Goal: Task Accomplishment & Management: Complete application form

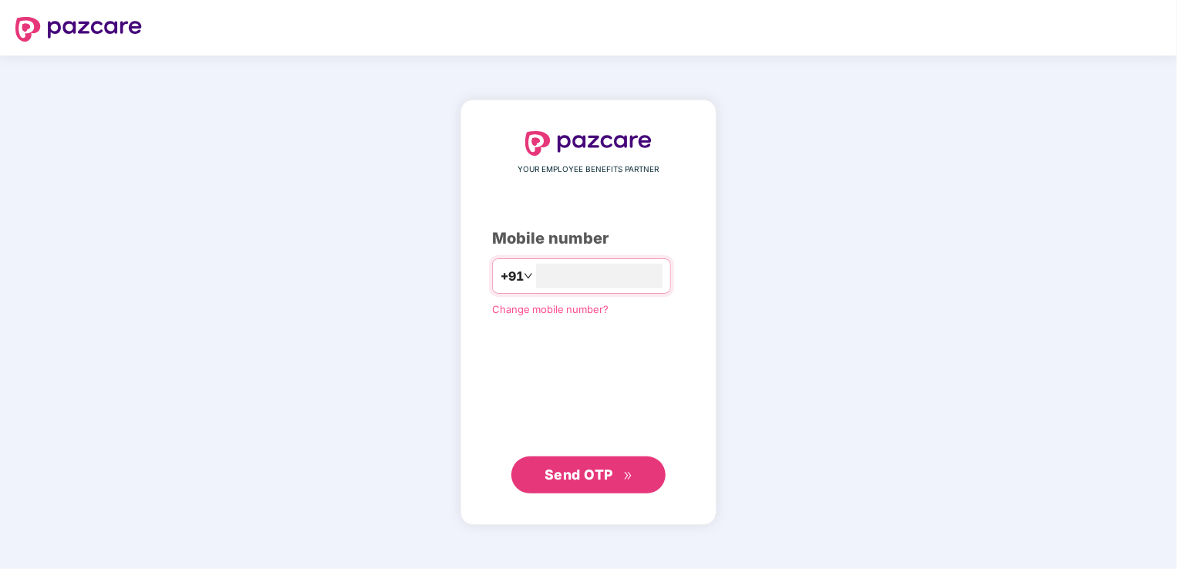
type input "**********"
click at [581, 475] on span "Send OTP" at bounding box center [578, 474] width 69 height 16
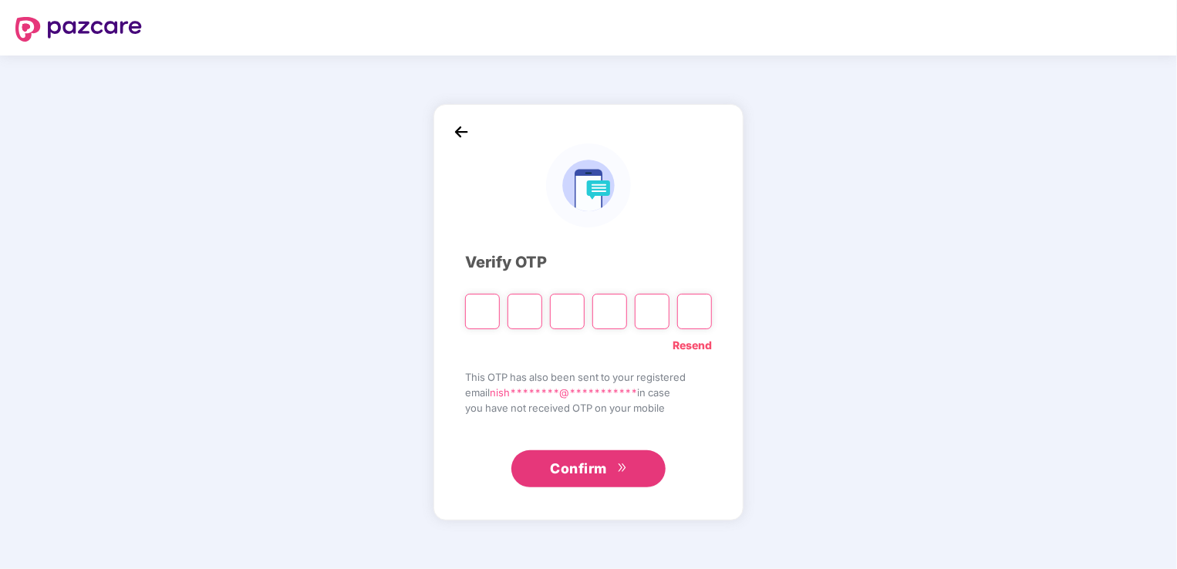
type input "*"
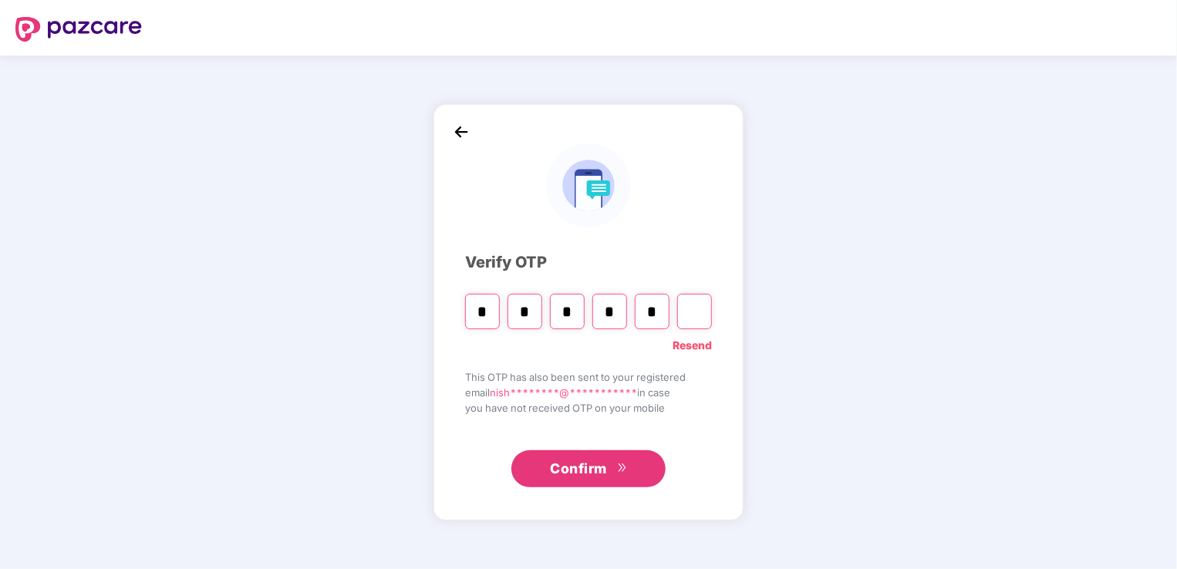
type input "*"
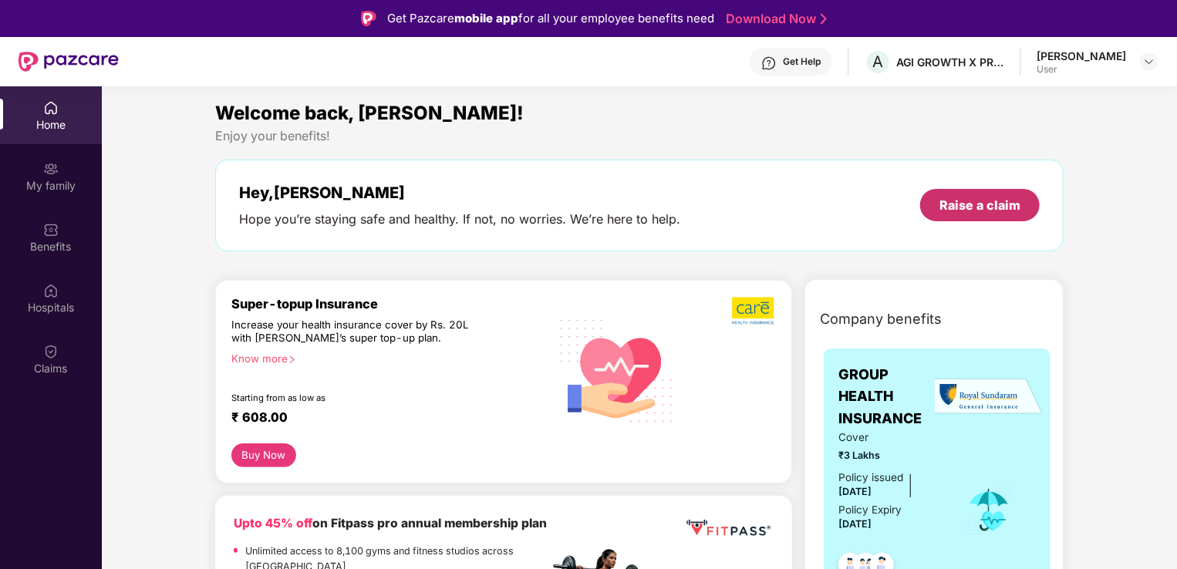
click at [979, 208] on div "Raise a claim" at bounding box center [979, 205] width 81 height 17
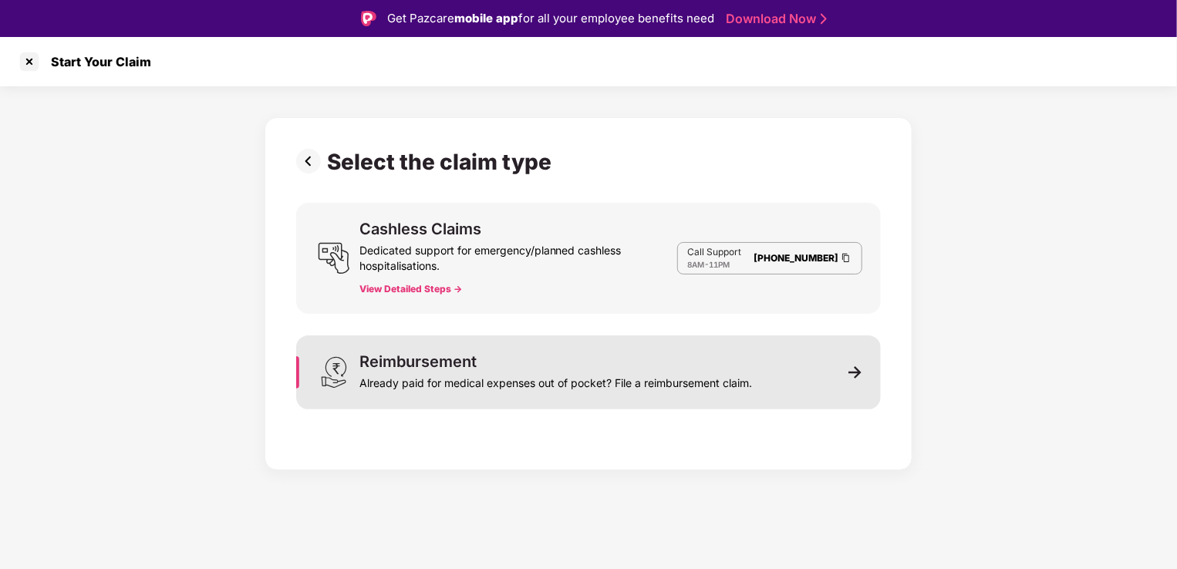
click at [849, 373] on img at bounding box center [855, 373] width 14 height 14
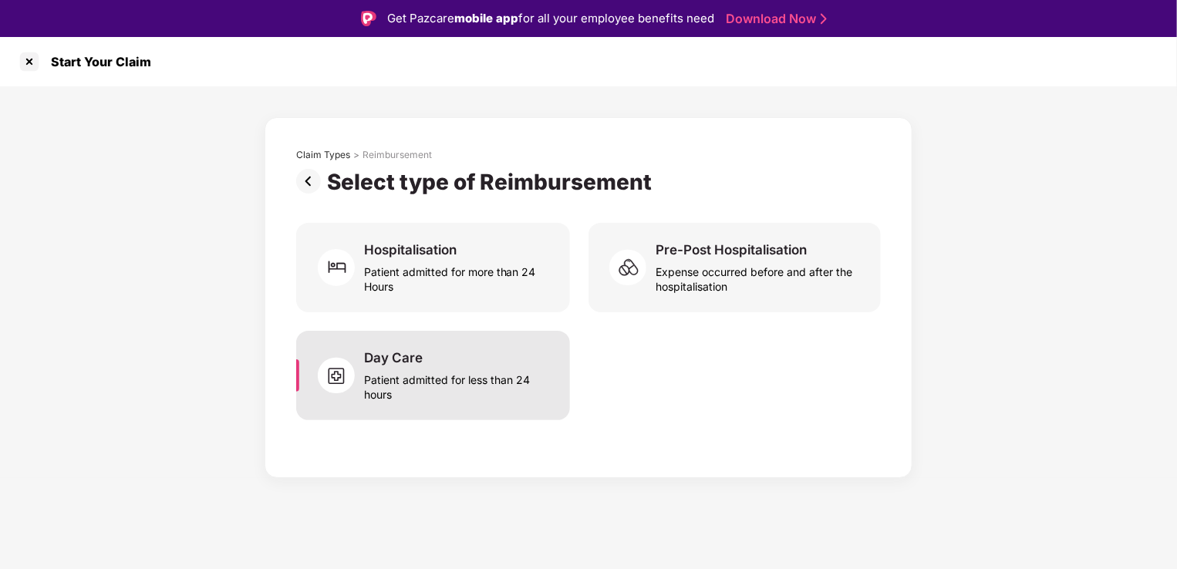
click at [460, 378] on div "Patient admitted for less than 24 hours" at bounding box center [457, 383] width 187 height 35
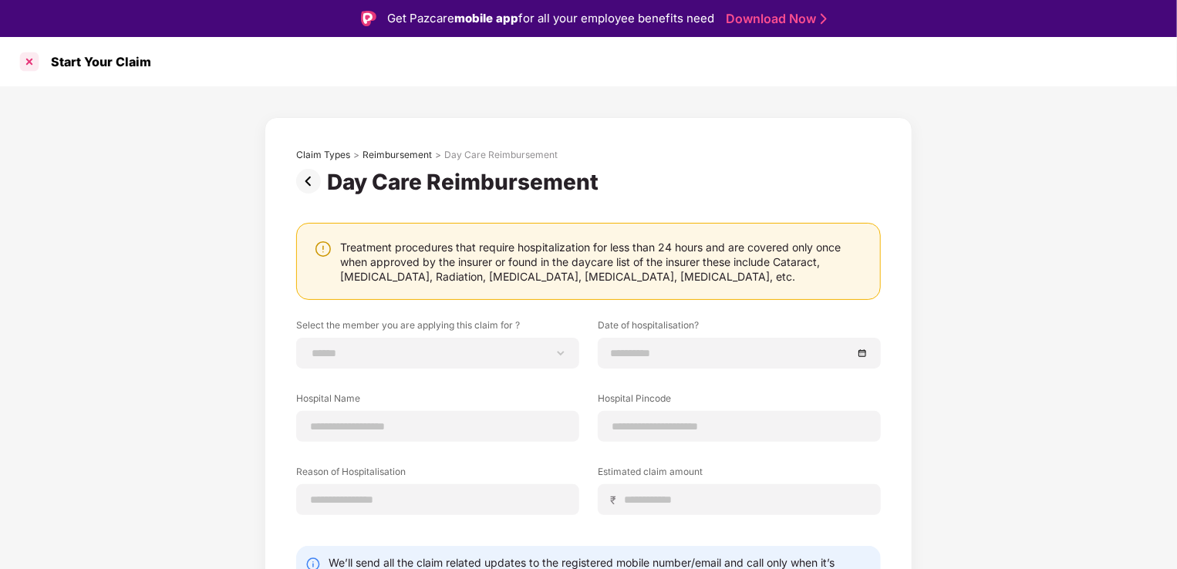
click at [25, 63] on div at bounding box center [29, 61] width 25 height 25
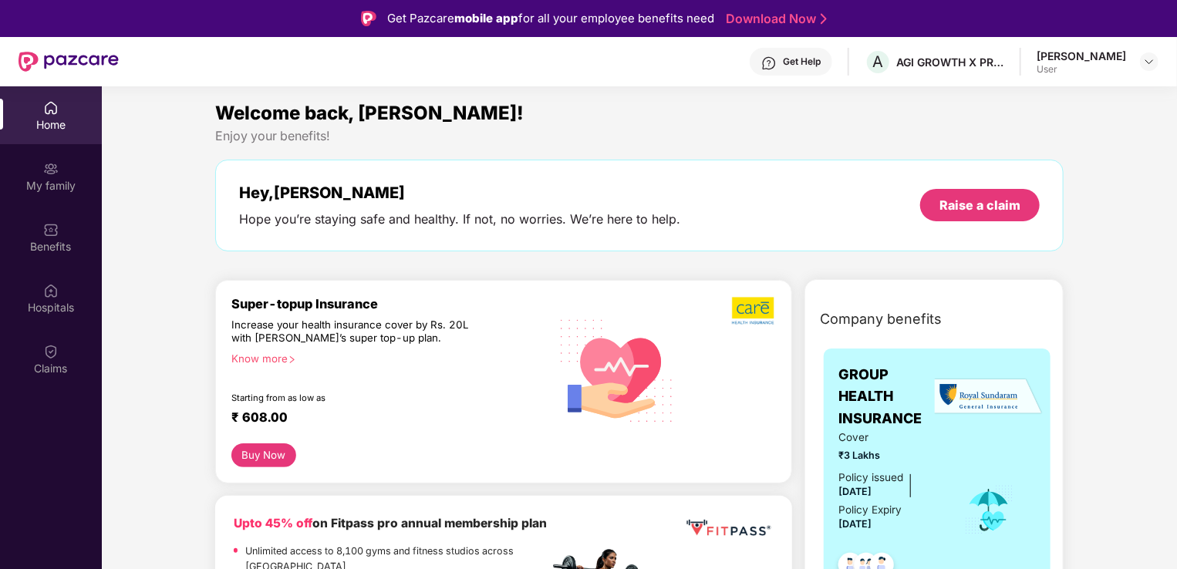
drag, startPoint x: 45, startPoint y: 366, endPoint x: 373, endPoint y: 347, distance: 328.2
click at [373, 347] on div "Home My family Benefits Hospitals Claims Welcome back, Nishant! Enjoy your bene…" at bounding box center [588, 370] width 1177 height 569
drag, startPoint x: 373, startPoint y: 347, endPoint x: 497, endPoint y: 194, distance: 196.8
click at [497, 194] on div "Hey, Nishant" at bounding box center [459, 193] width 441 height 19
click at [56, 362] on div "Claims" at bounding box center [51, 368] width 102 height 15
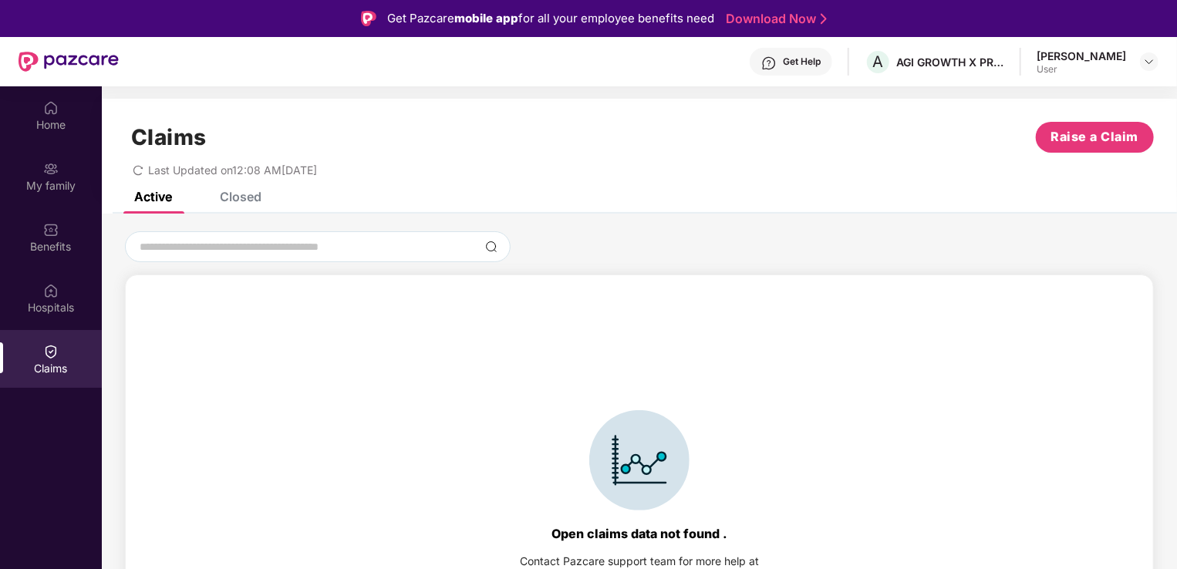
click at [247, 202] on div "Closed" at bounding box center [241, 196] width 42 height 15
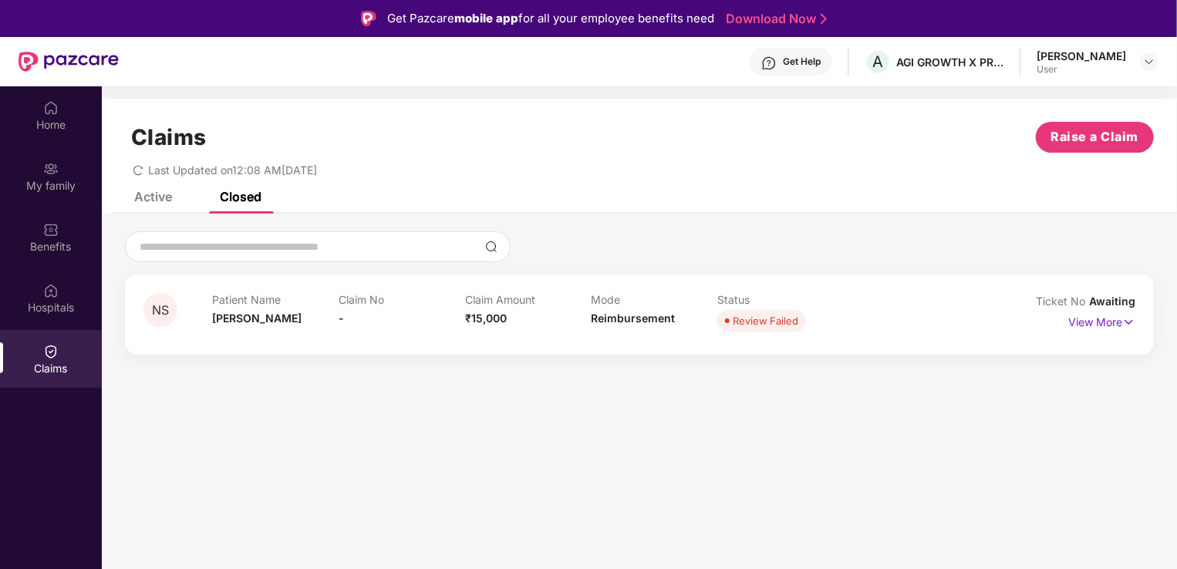
click at [777, 324] on div "Review Failed" at bounding box center [766, 320] width 66 height 15
click at [1114, 323] on p "View More" at bounding box center [1101, 320] width 67 height 21
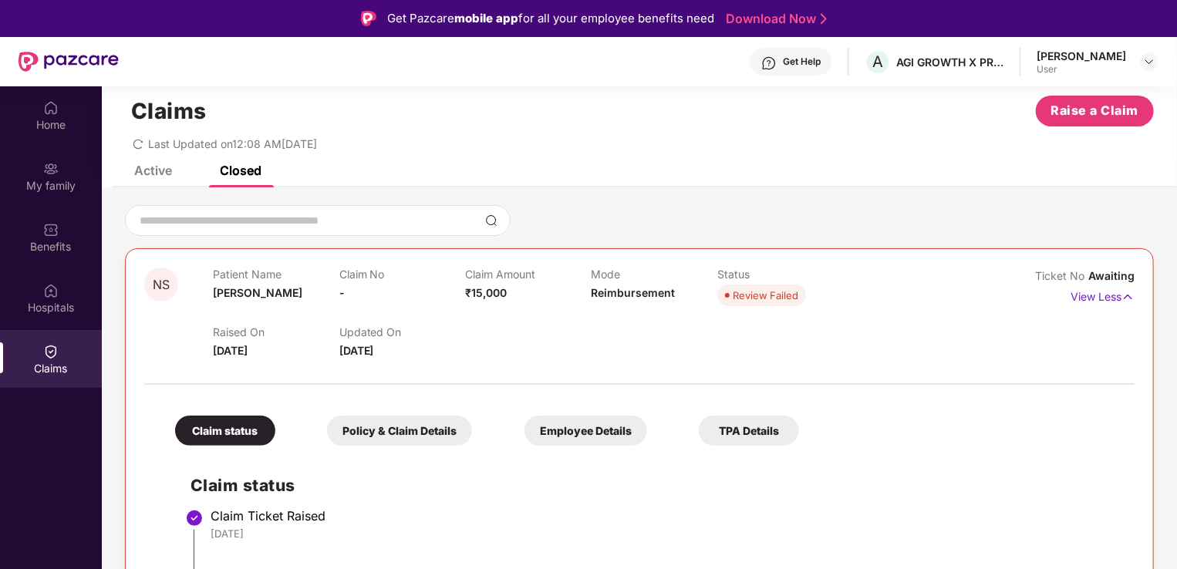
scroll to position [86, 0]
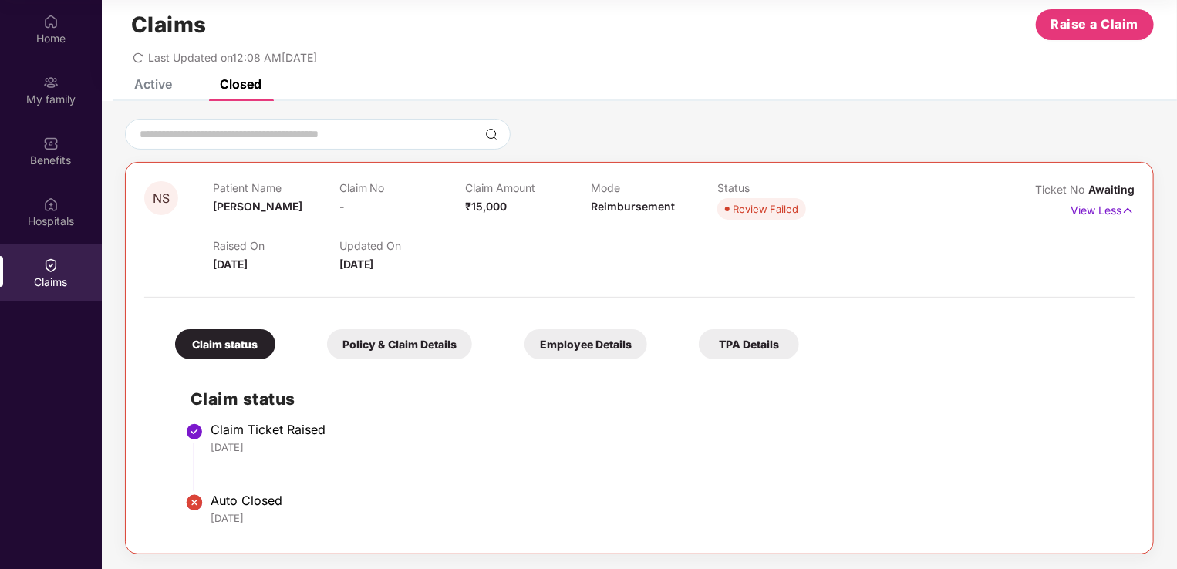
click at [387, 416] on div "Claim status Claim Ticket Raised 21 Aug 2025 Auto Closed 23 Aug 2025" at bounding box center [639, 451] width 959 height 168
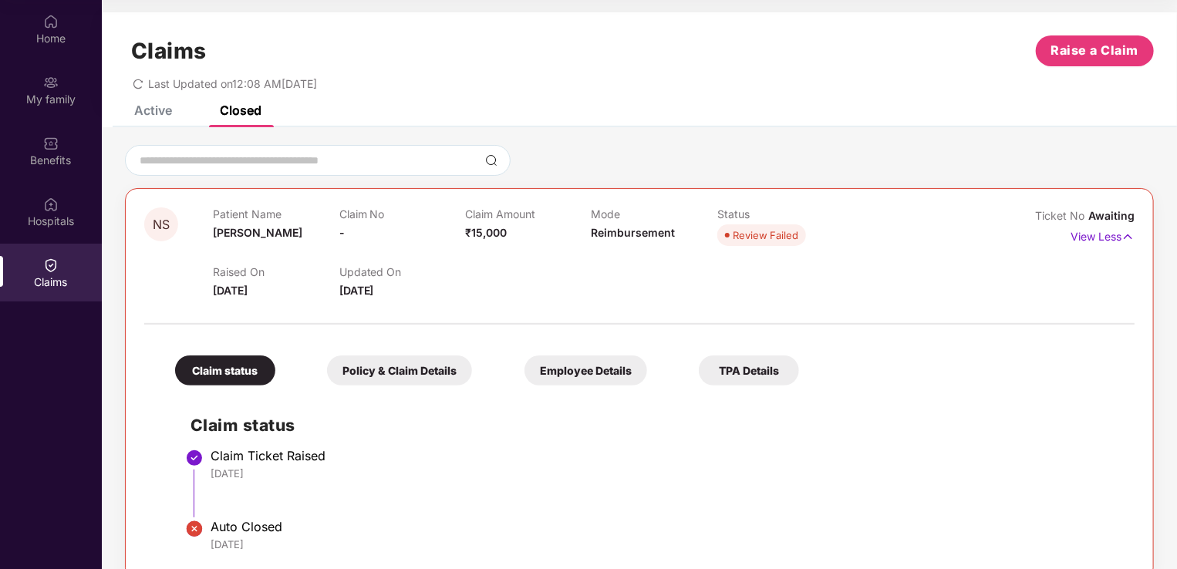
click at [152, 110] on div "Active" at bounding box center [153, 110] width 38 height 15
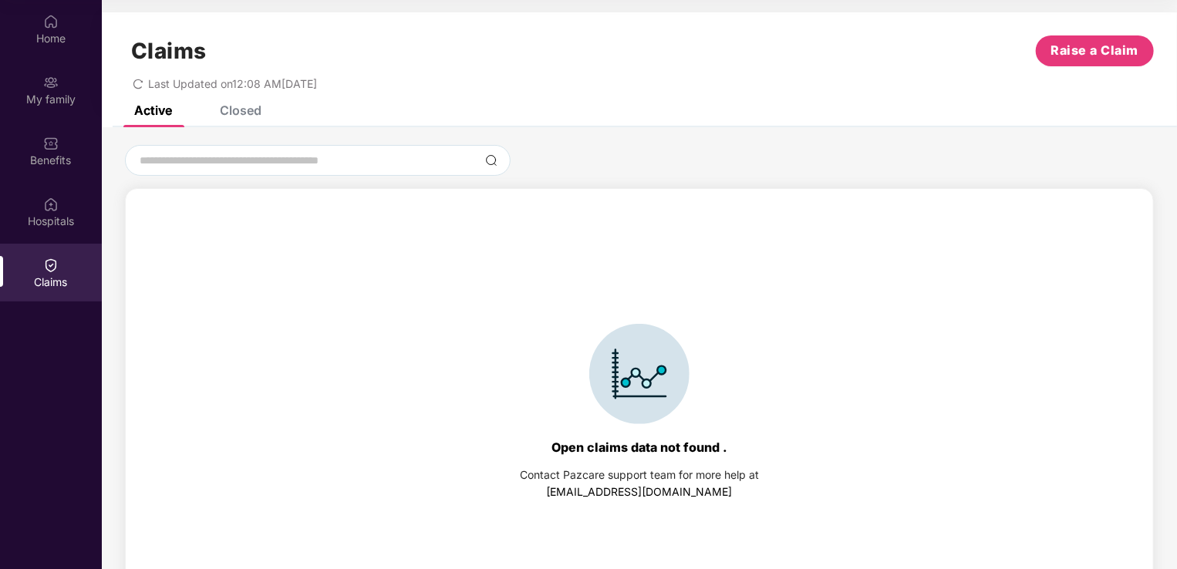
click at [246, 107] on div "Closed" at bounding box center [241, 110] width 42 height 15
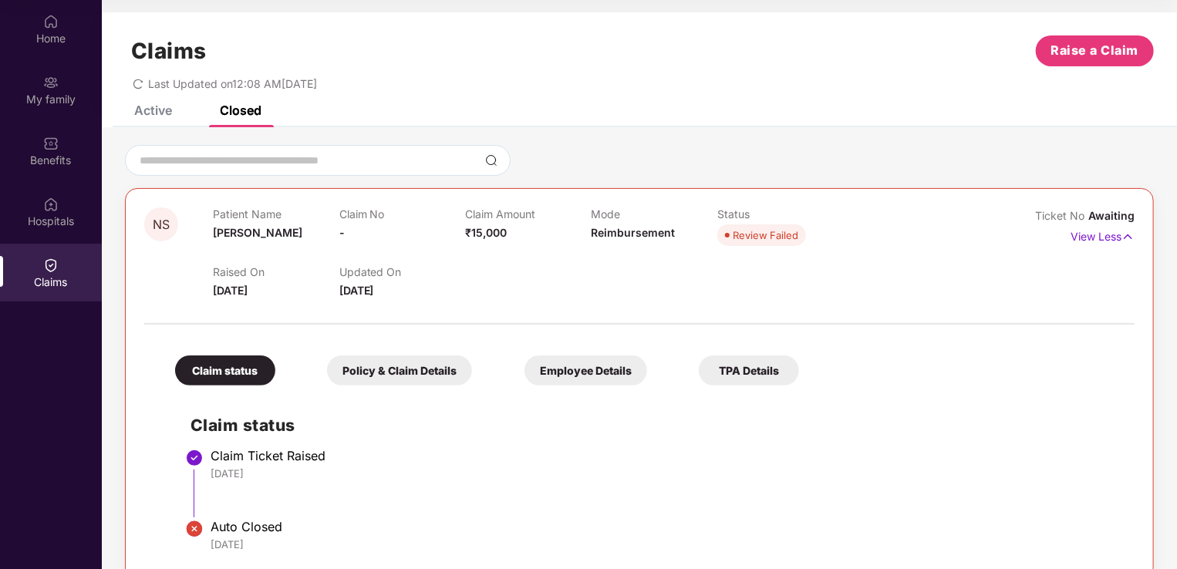
scroll to position [26, 0]
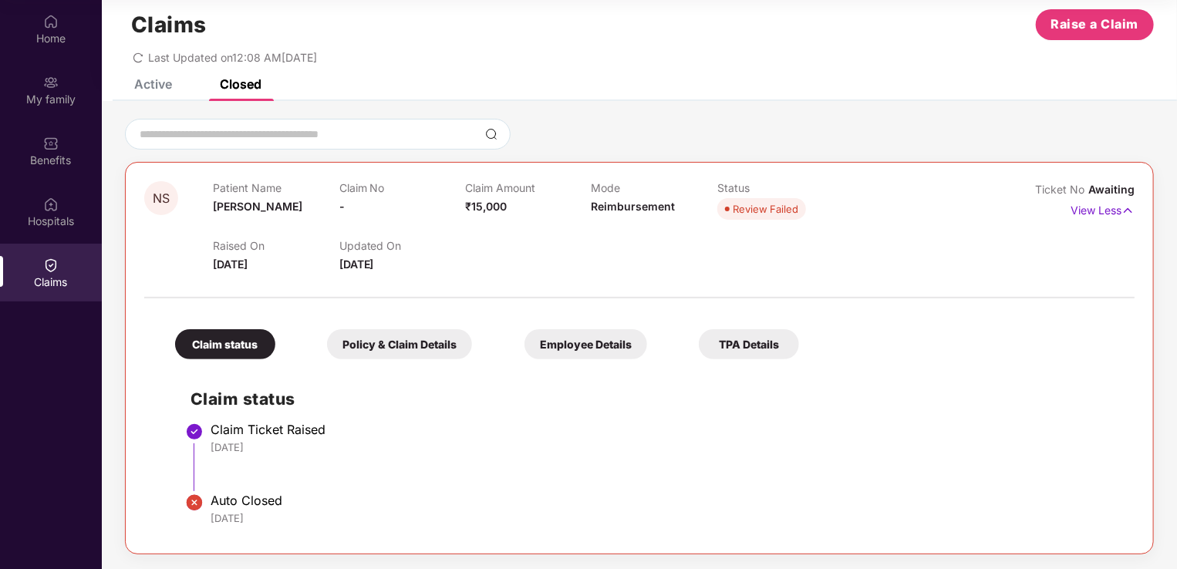
click at [400, 350] on div "Policy & Claim Details" at bounding box center [399, 344] width 145 height 30
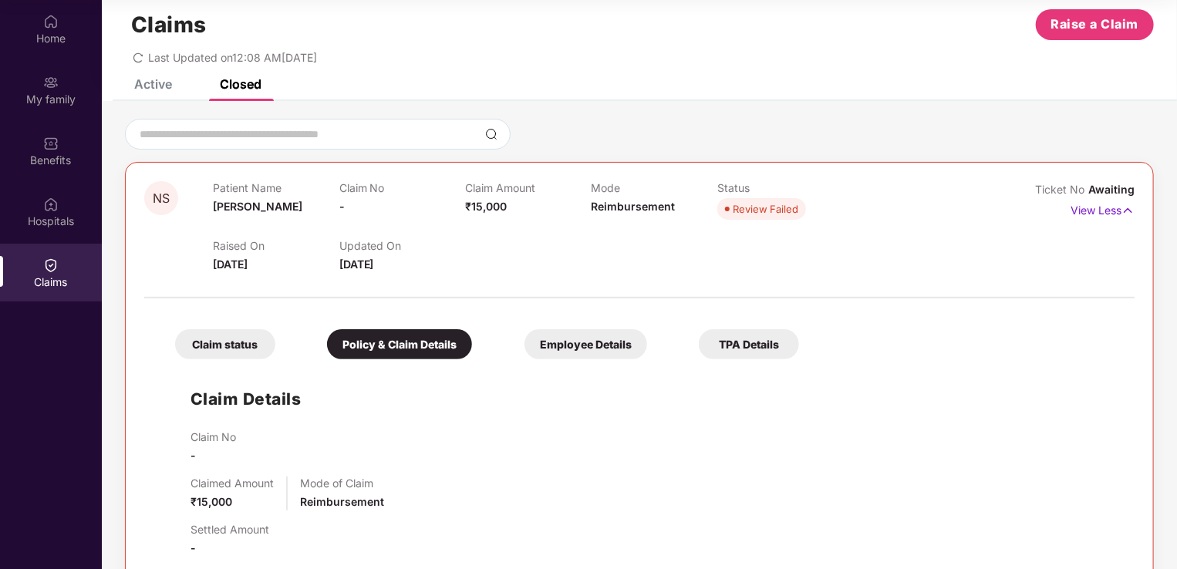
scroll to position [303, 0]
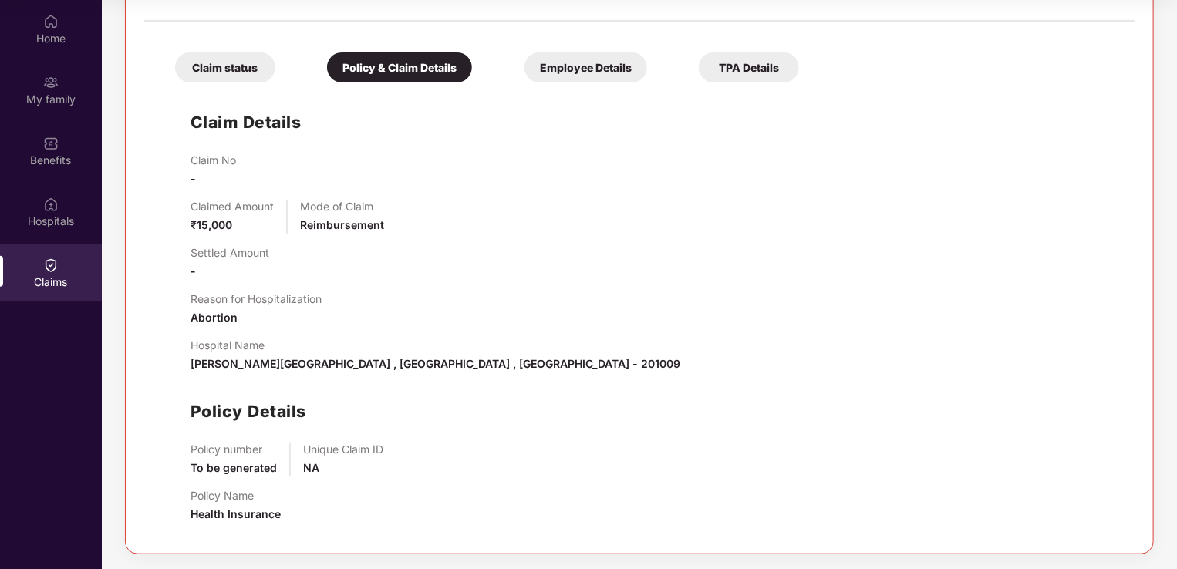
click at [603, 63] on div "Employee Details" at bounding box center [585, 67] width 123 height 30
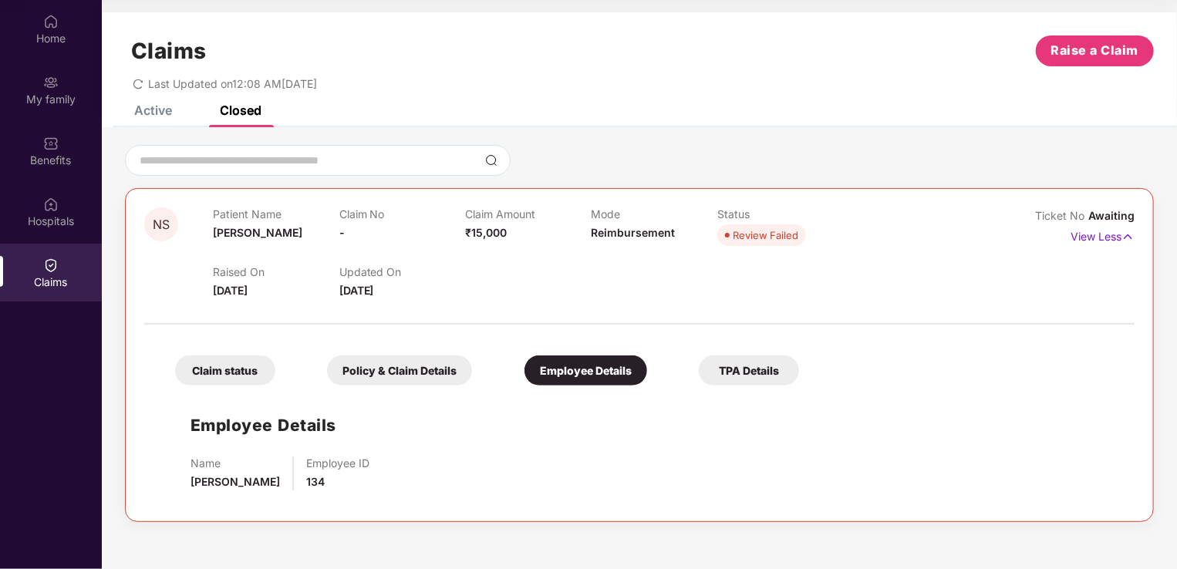
scroll to position [0, 0]
click at [759, 373] on div "TPA Details" at bounding box center [749, 370] width 100 height 30
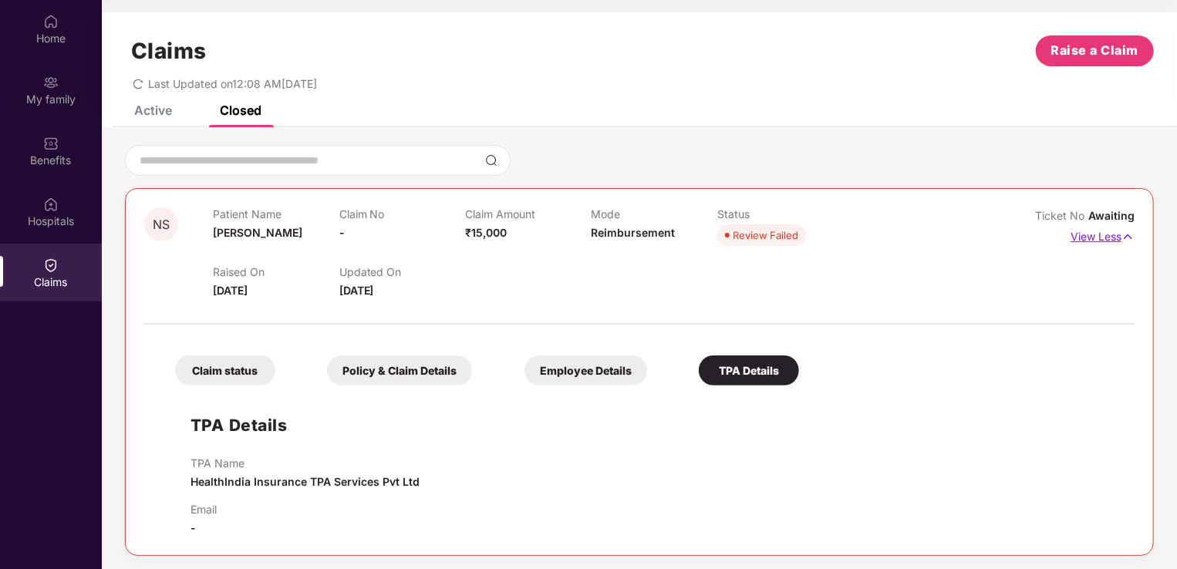
click at [1093, 240] on p "View Less" at bounding box center [1102, 234] width 64 height 21
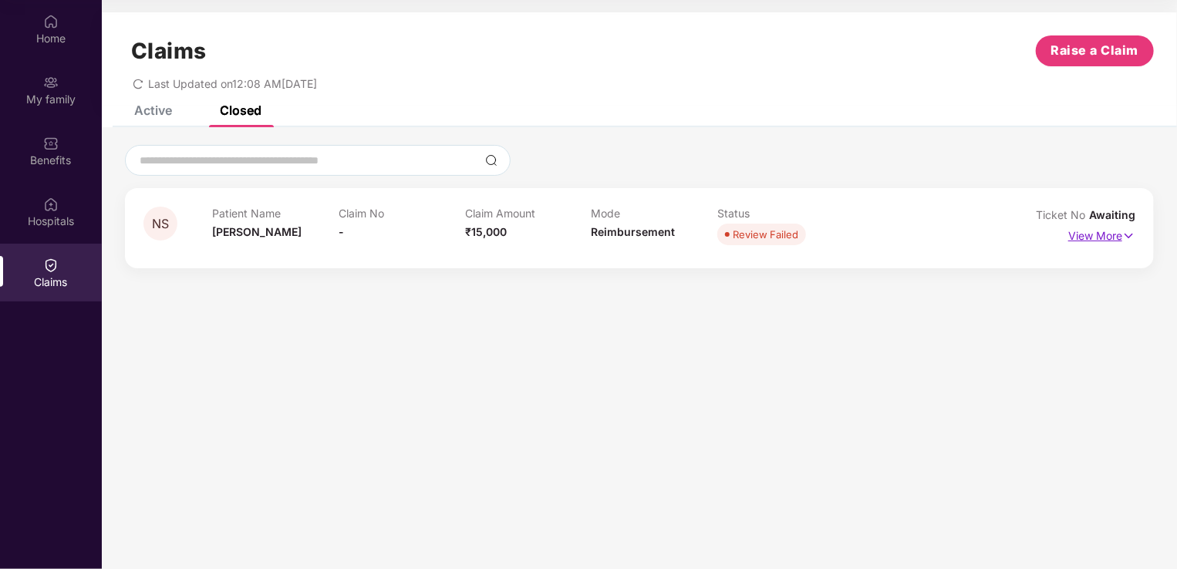
click at [1093, 240] on p "View More" at bounding box center [1101, 234] width 67 height 21
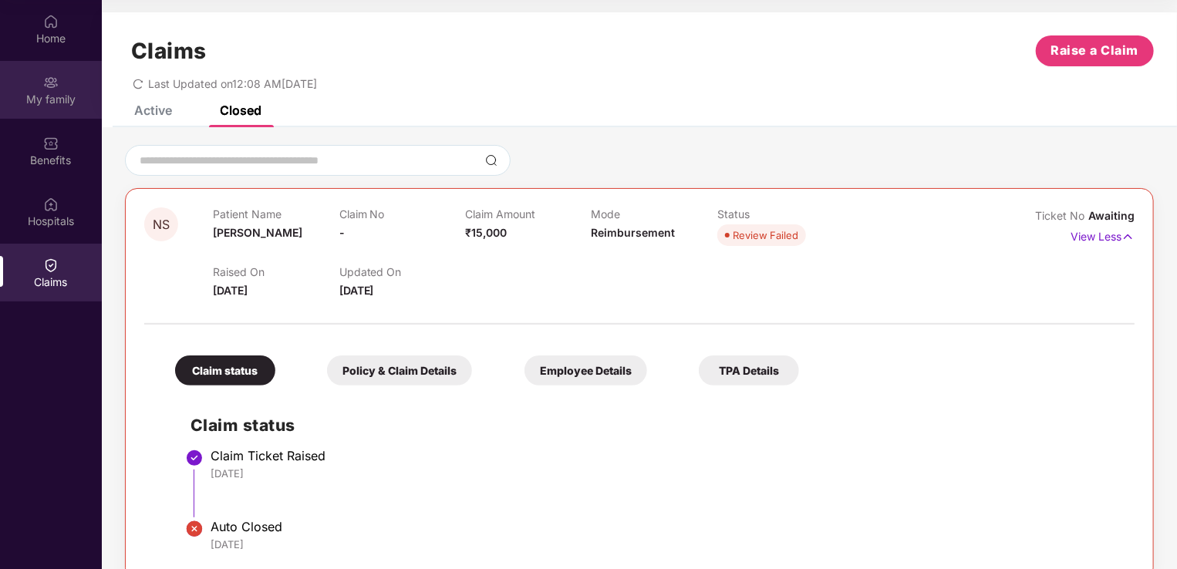
click at [49, 99] on div "My family" at bounding box center [51, 99] width 102 height 15
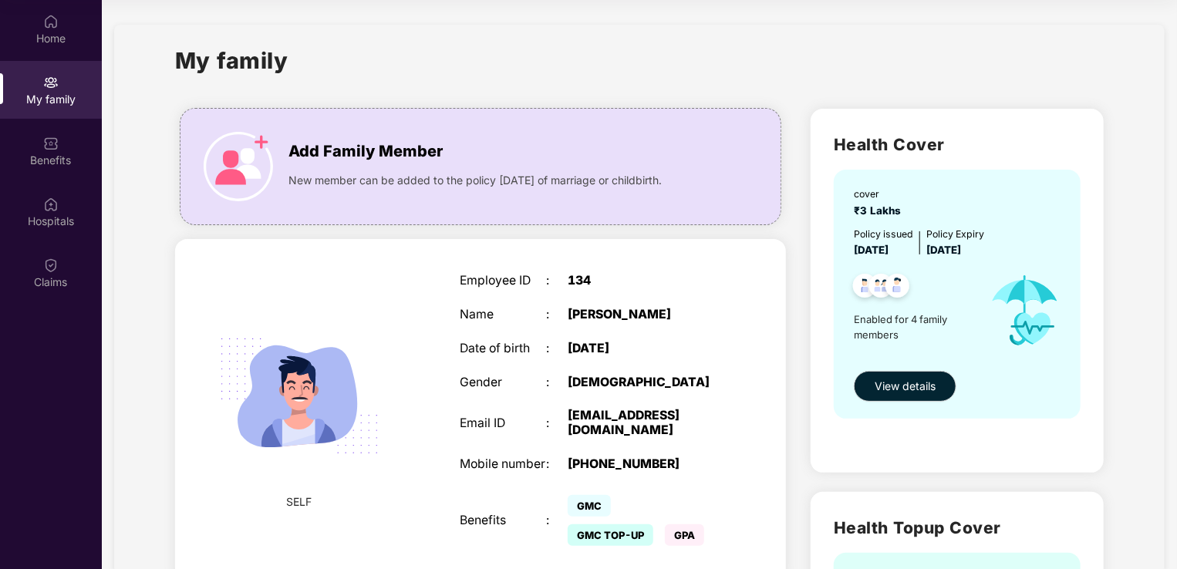
click at [485, 68] on div "My family" at bounding box center [639, 69] width 929 height 53
click at [56, 34] on div "Home" at bounding box center [51, 38] width 102 height 15
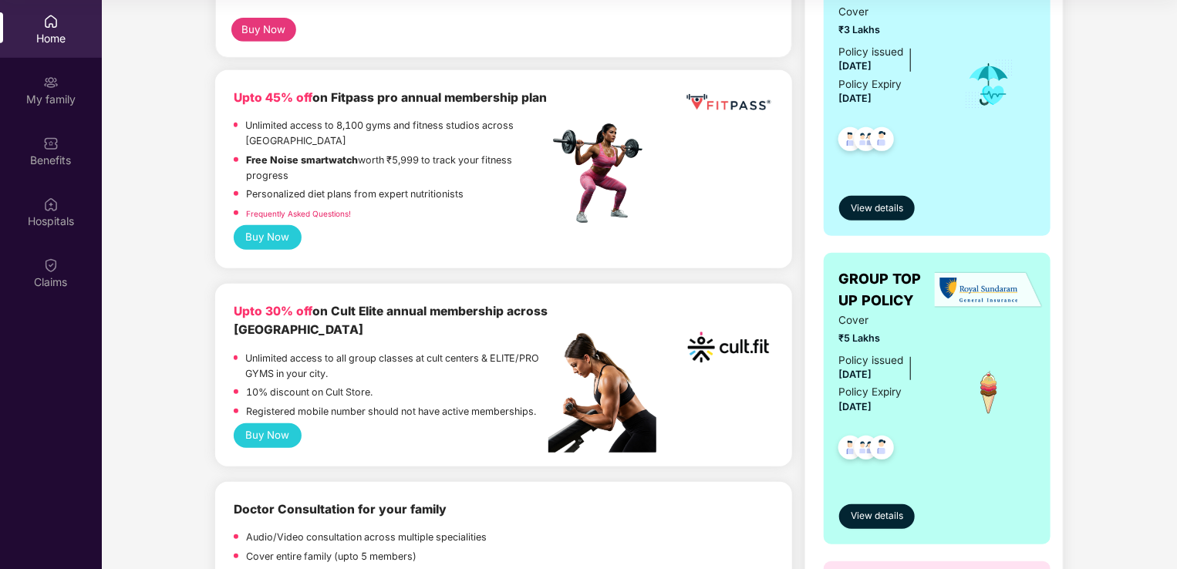
scroll to position [342, 0]
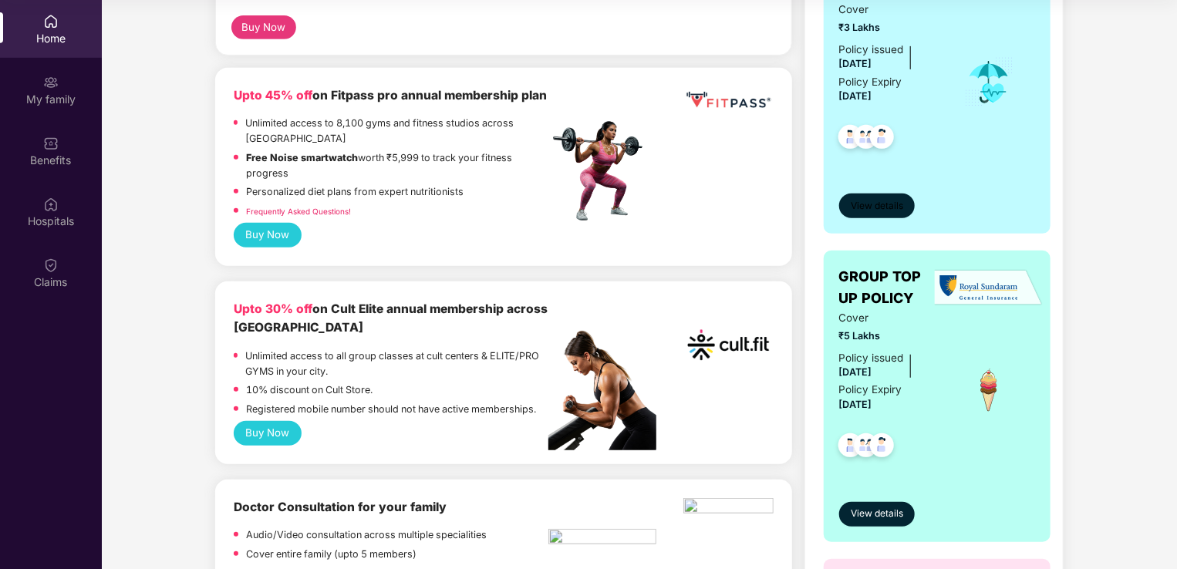
click at [878, 203] on span "View details" at bounding box center [877, 206] width 52 height 15
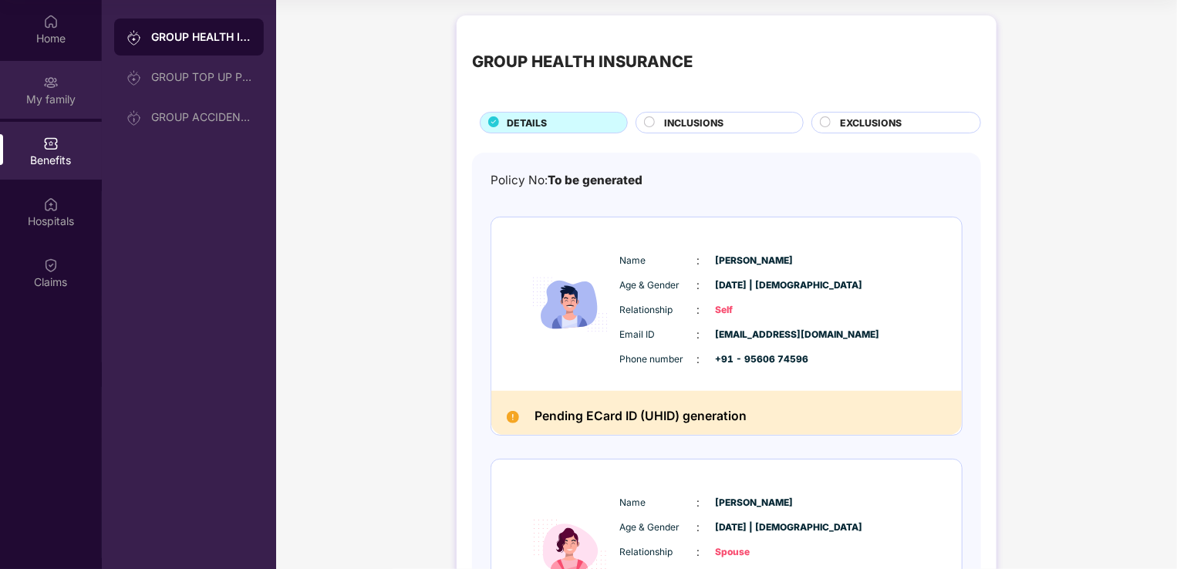
click at [54, 96] on div "My family" at bounding box center [51, 99] width 102 height 15
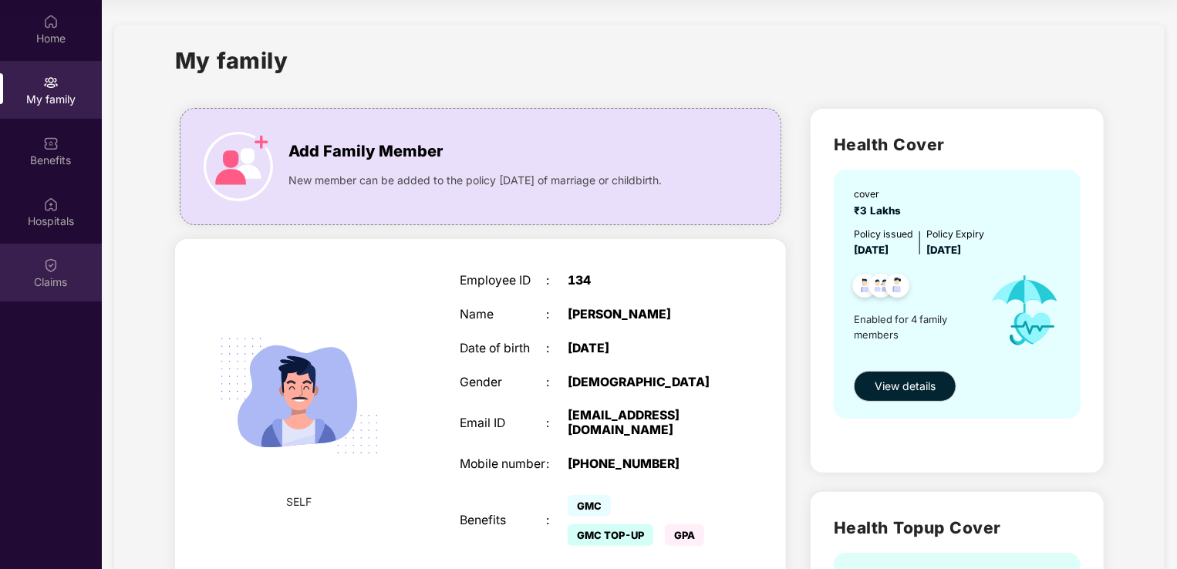
click at [41, 275] on div "Claims" at bounding box center [51, 282] width 102 height 15
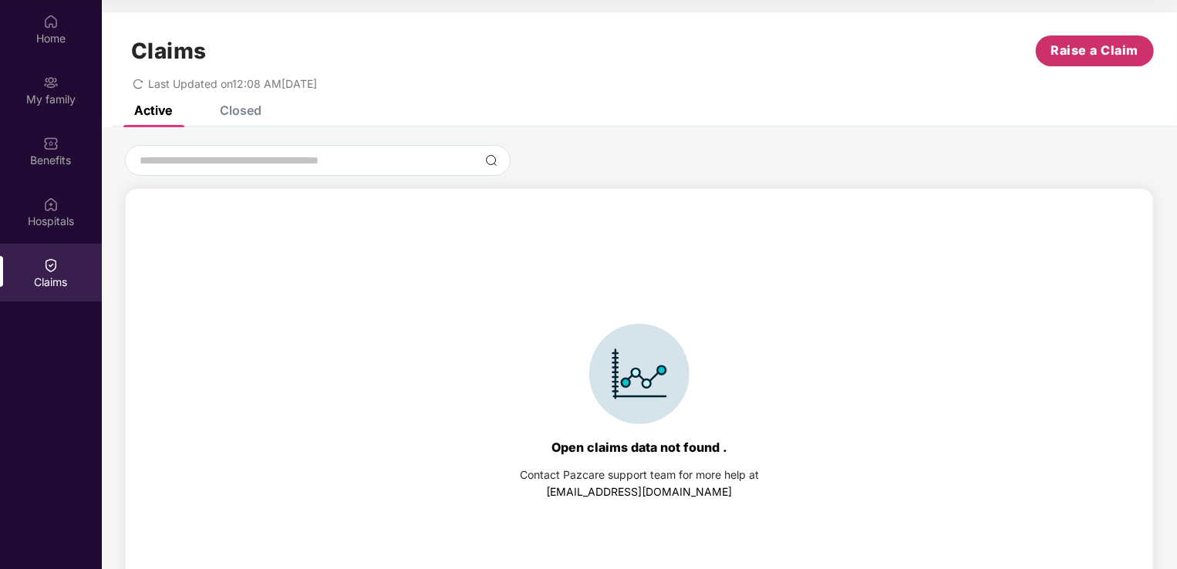
click at [1074, 49] on span "Raise a Claim" at bounding box center [1095, 50] width 88 height 19
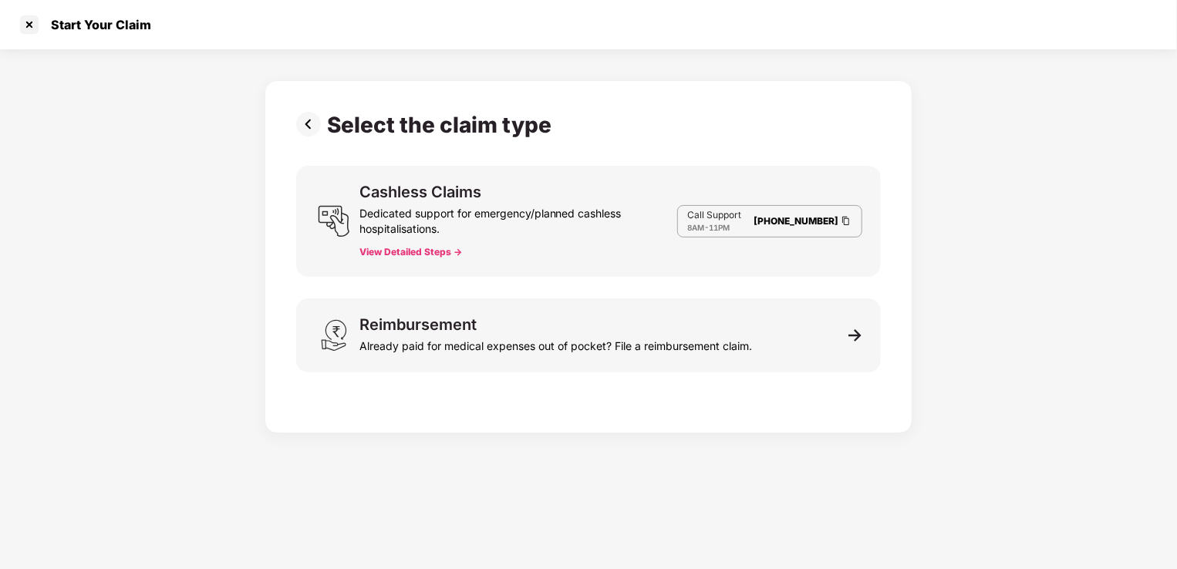
scroll to position [37, 0]
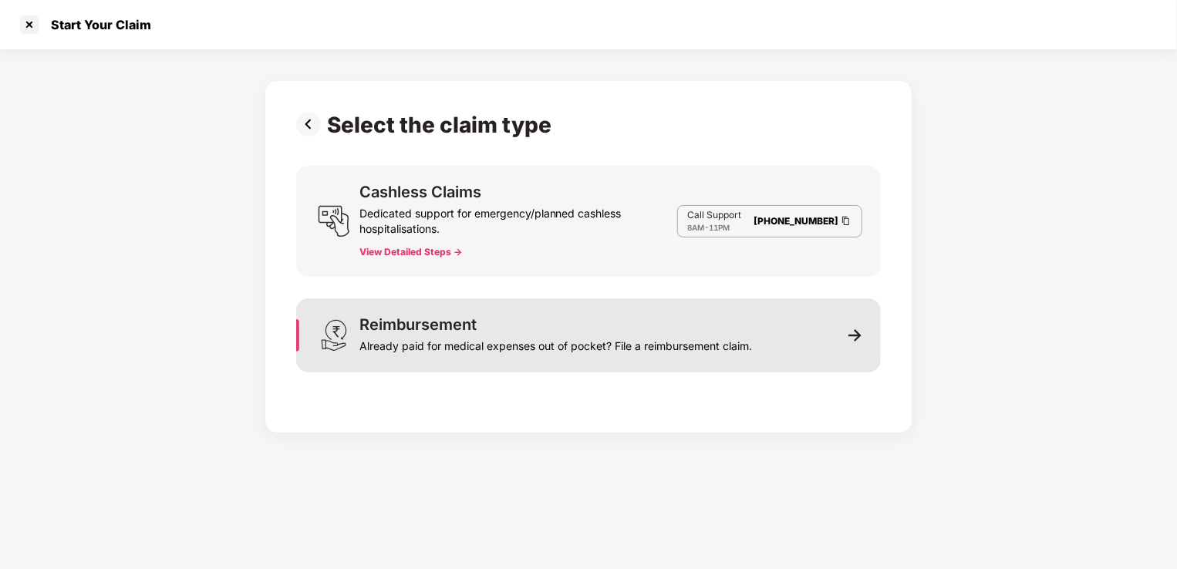
click at [862, 341] on div "Reimbursement Already paid for medical expenses out of pocket? File a reimburse…" at bounding box center [588, 335] width 584 height 74
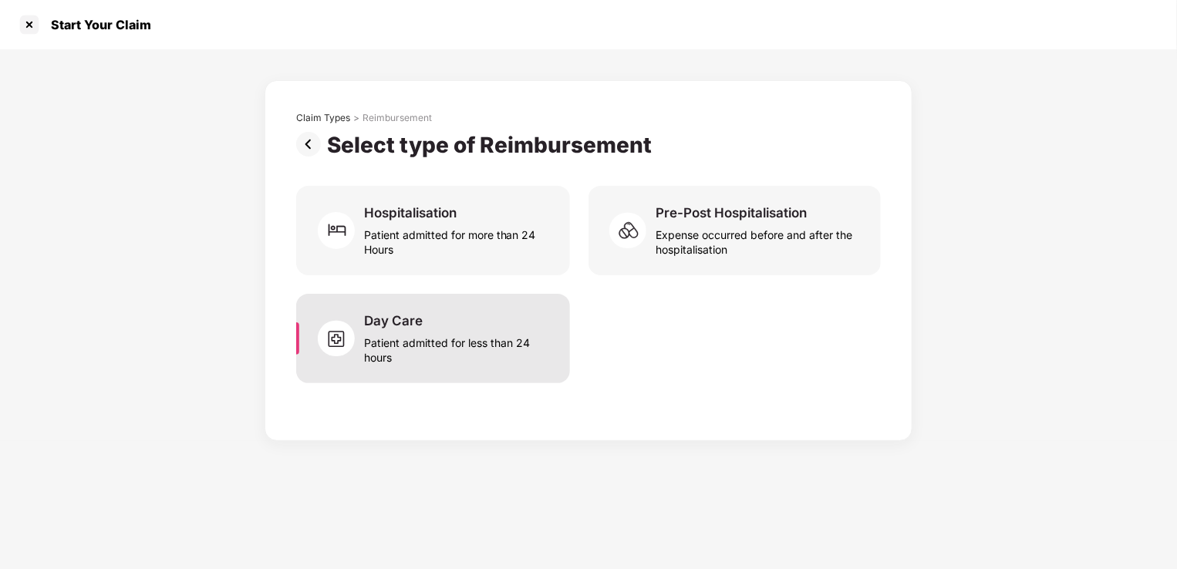
click at [453, 335] on div "Patient admitted for less than 24 hours" at bounding box center [457, 346] width 187 height 35
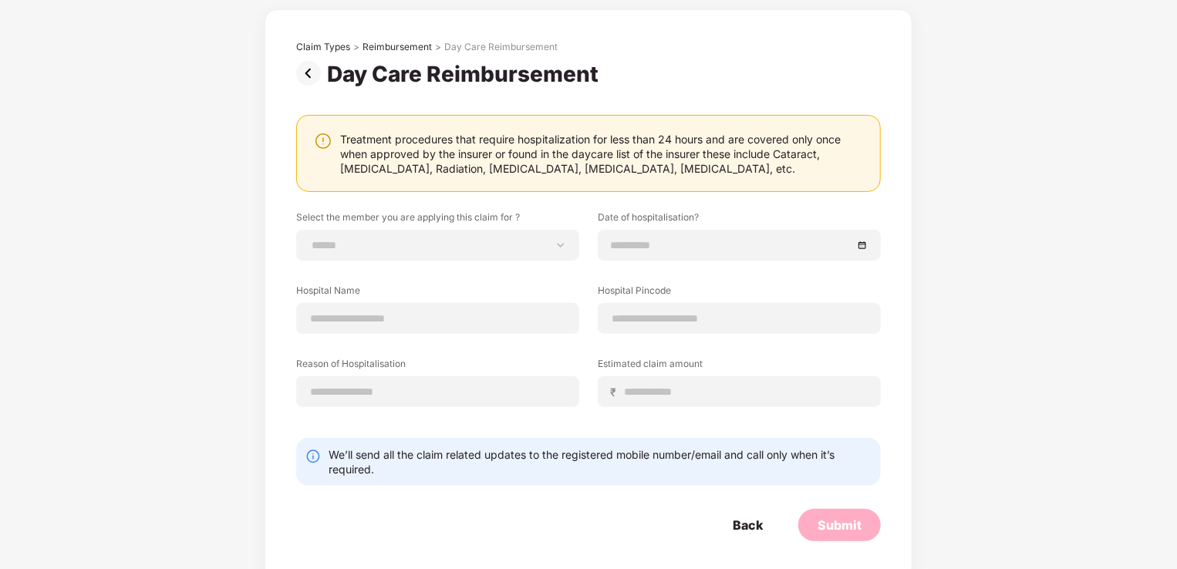
scroll to position [71, 0]
click at [487, 246] on select "**********" at bounding box center [437, 245] width 257 height 12
select select "**********"
click at [309, 239] on select "**********" at bounding box center [437, 245] width 257 height 12
click at [864, 241] on div at bounding box center [739, 245] width 257 height 17
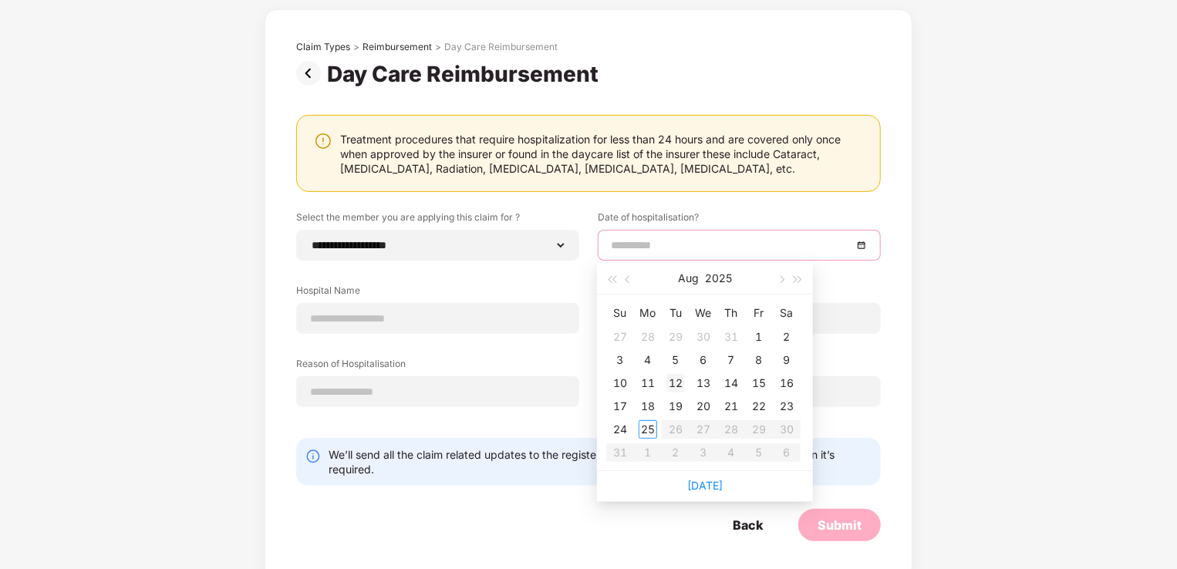
type input "**********"
click at [672, 381] on div "12" at bounding box center [675, 383] width 19 height 19
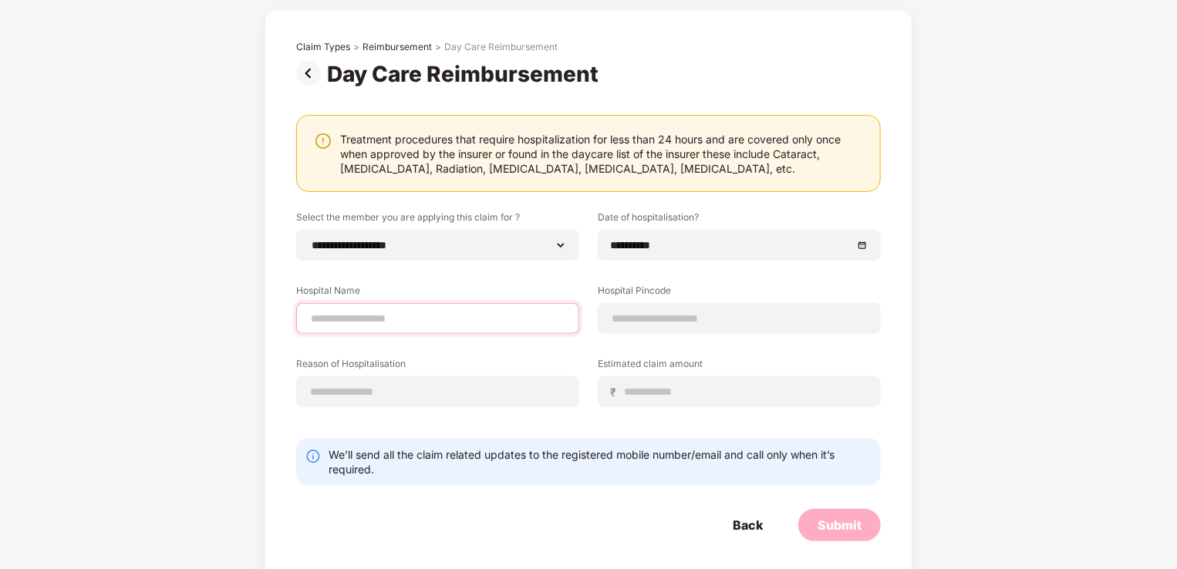
click at [432, 316] on input at bounding box center [437, 319] width 257 height 16
type input "**********"
click at [434, 392] on input at bounding box center [437, 392] width 257 height 16
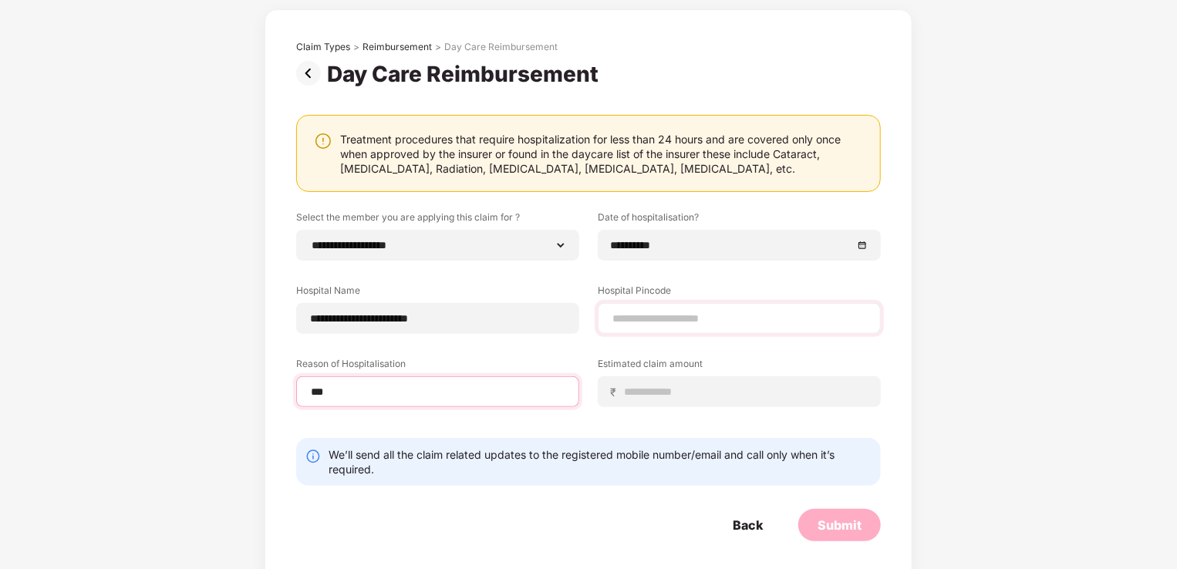
type input "***"
click at [662, 318] on input at bounding box center [739, 319] width 257 height 16
type input "******"
select select "*********"
select select "**********"
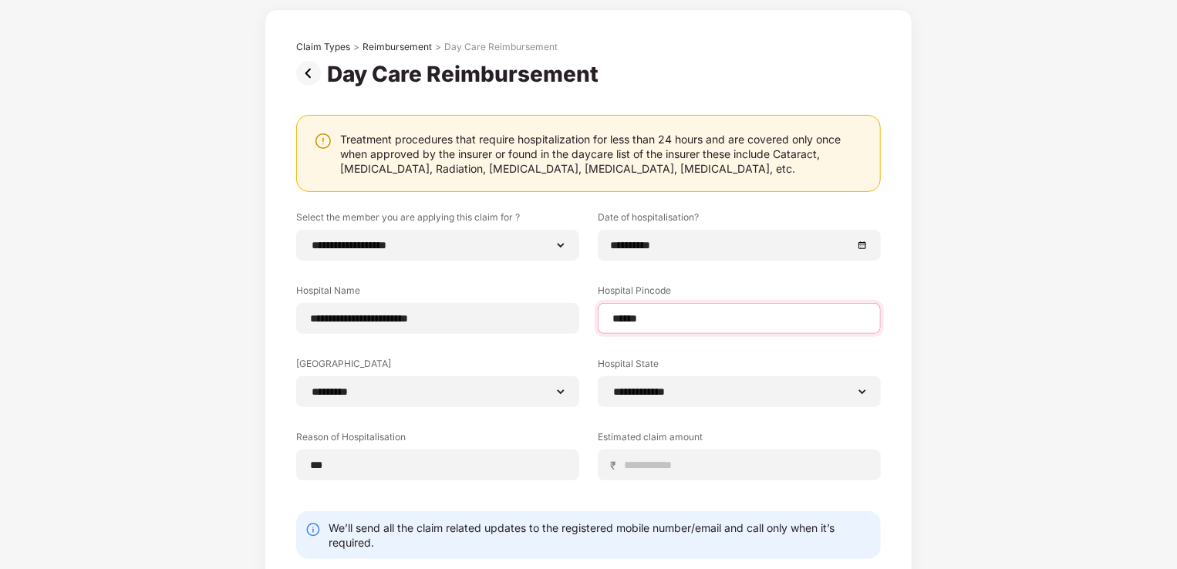
scroll to position [154, 0]
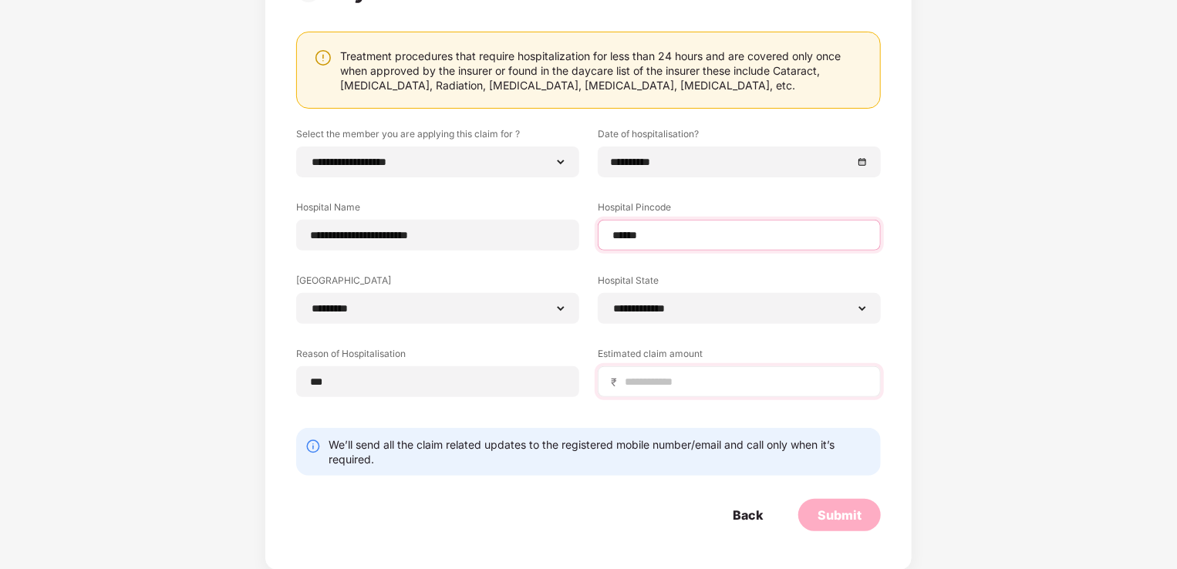
type input "******"
click at [644, 389] on div "₹" at bounding box center [739, 381] width 283 height 31
click at [670, 382] on input at bounding box center [745, 382] width 244 height 16
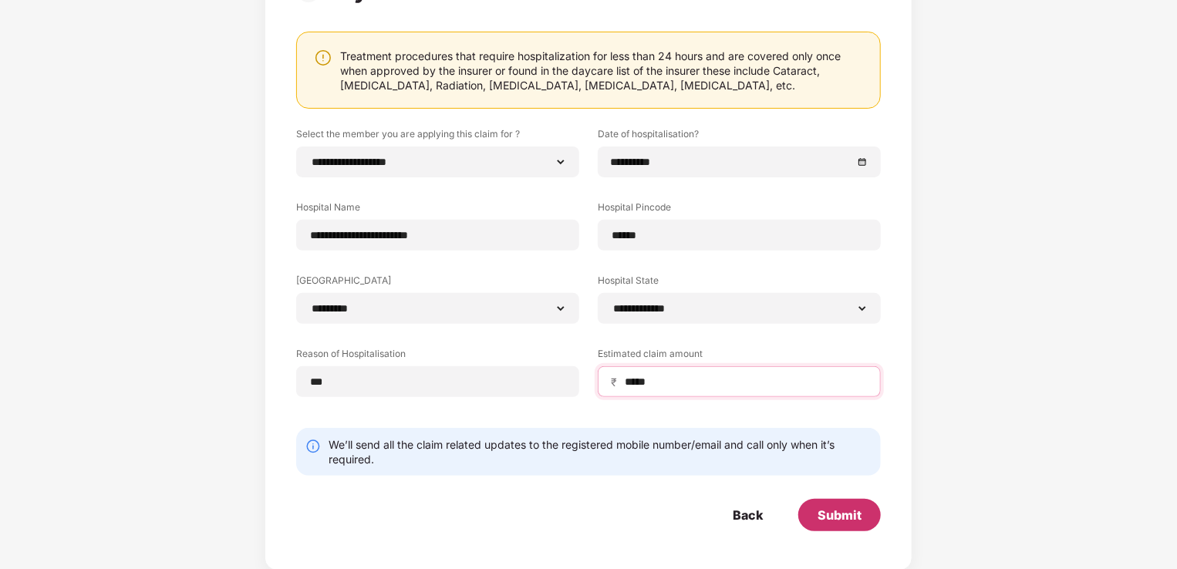
type input "*****"
click at [827, 511] on div "Submit" at bounding box center [839, 515] width 44 height 17
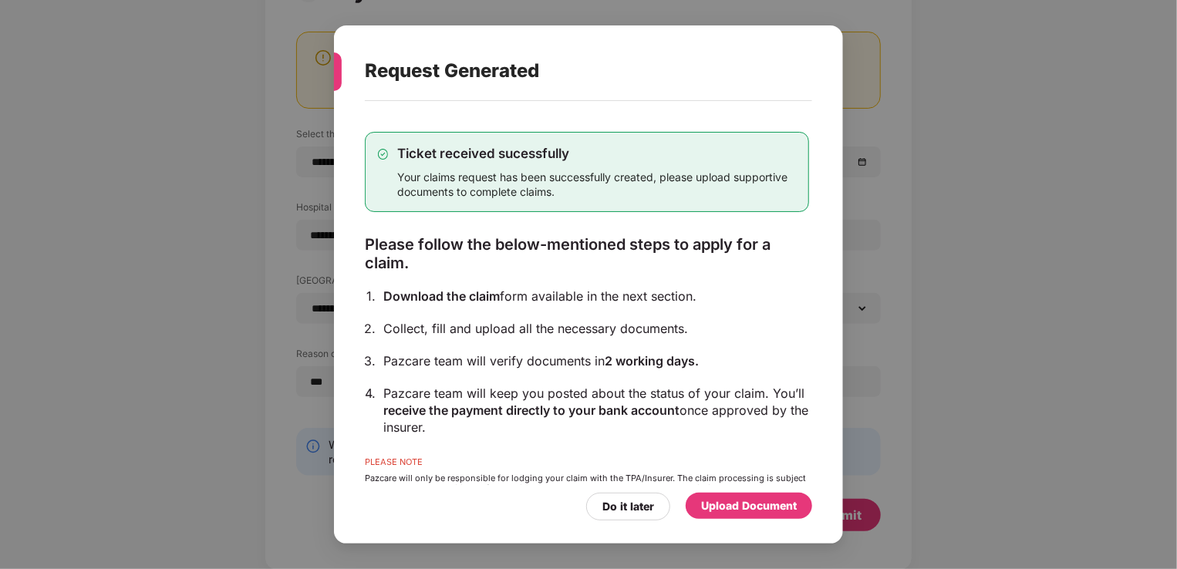
click at [723, 504] on div "Upload Document" at bounding box center [749, 505] width 96 height 17
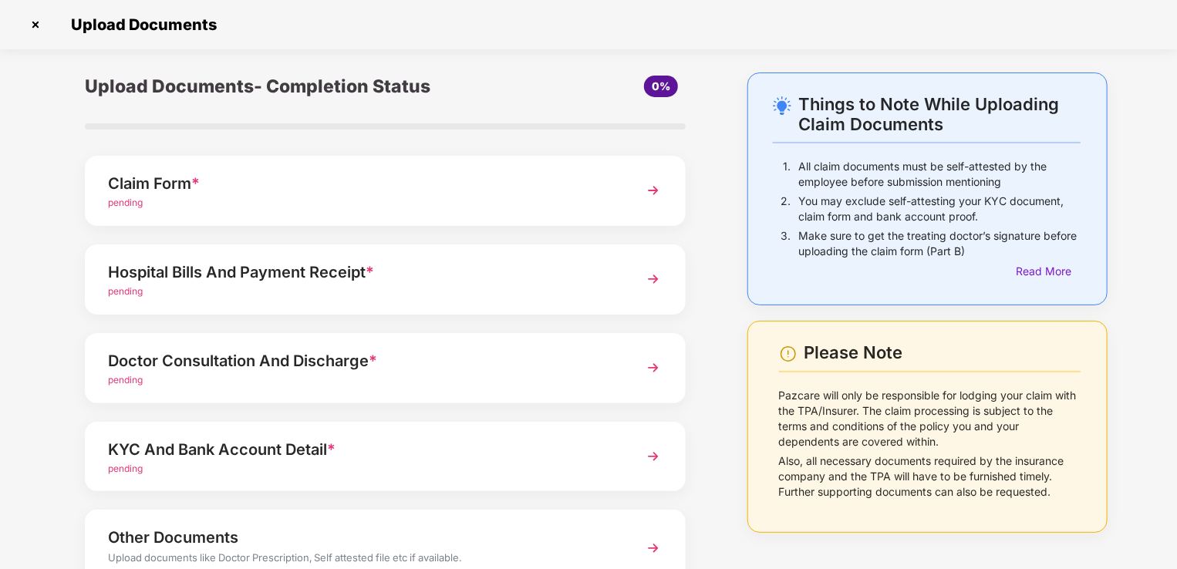
click at [654, 194] on img at bounding box center [653, 191] width 28 height 28
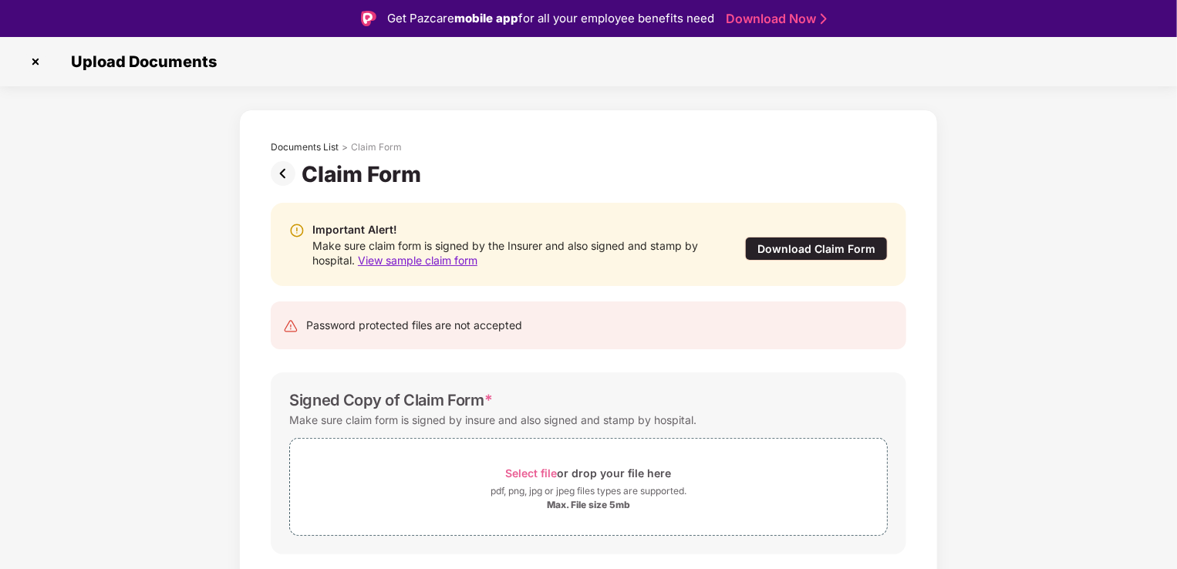
click at [765, 251] on div "Download Claim Form" at bounding box center [816, 249] width 143 height 24
click at [33, 63] on img at bounding box center [35, 61] width 25 height 25
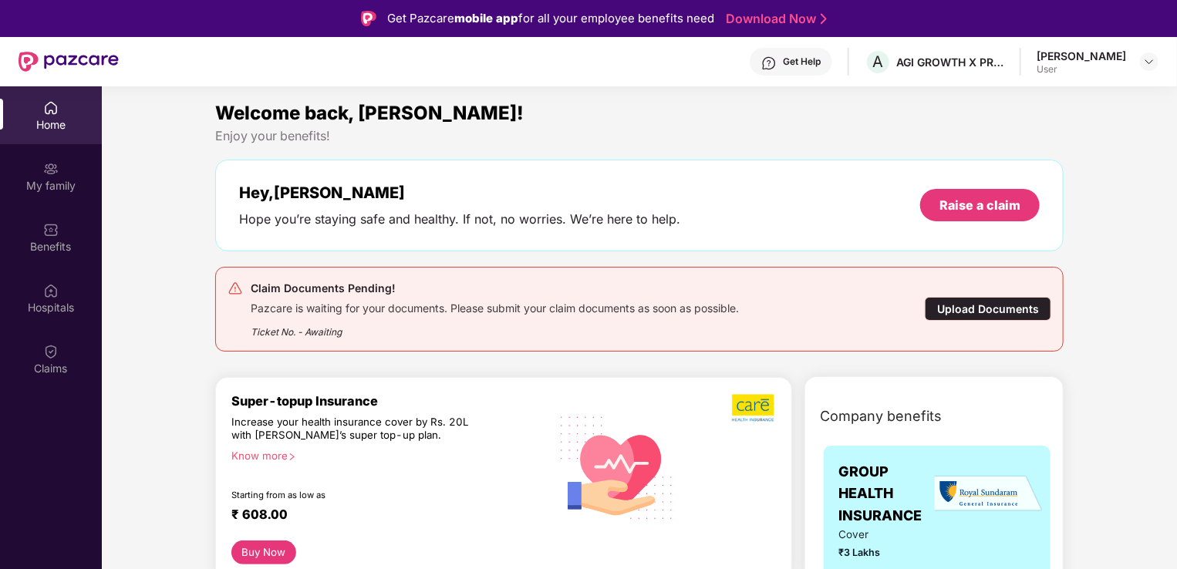
click at [820, 63] on div "Get Help" at bounding box center [802, 62] width 38 height 12
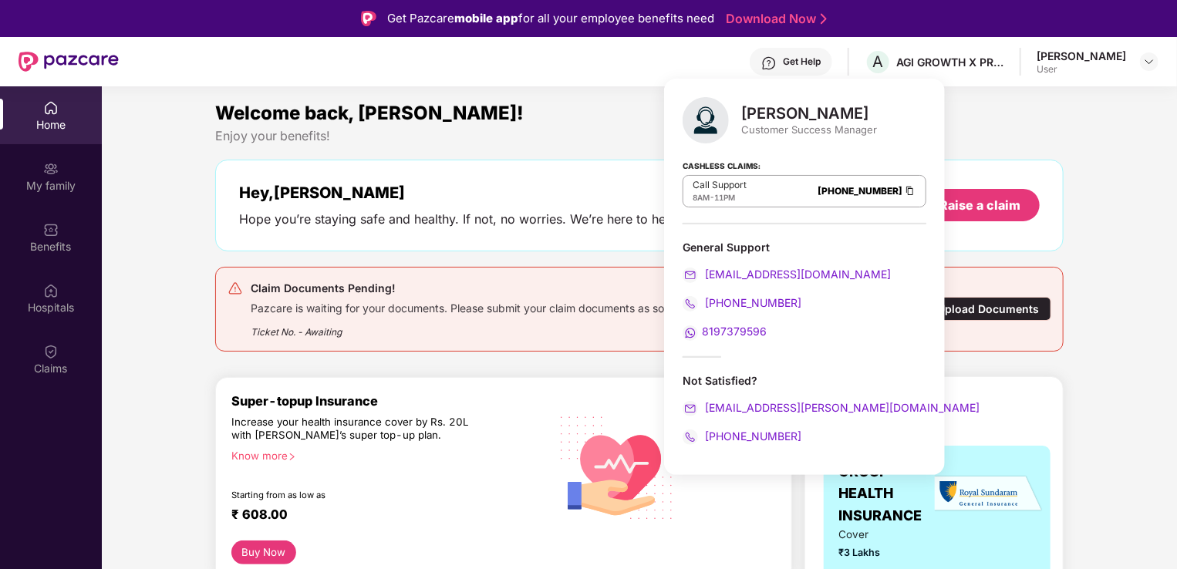
click at [500, 399] on div "Super-topup Insurance" at bounding box center [390, 400] width 318 height 15
